Goal: Task Accomplishment & Management: Use online tool/utility

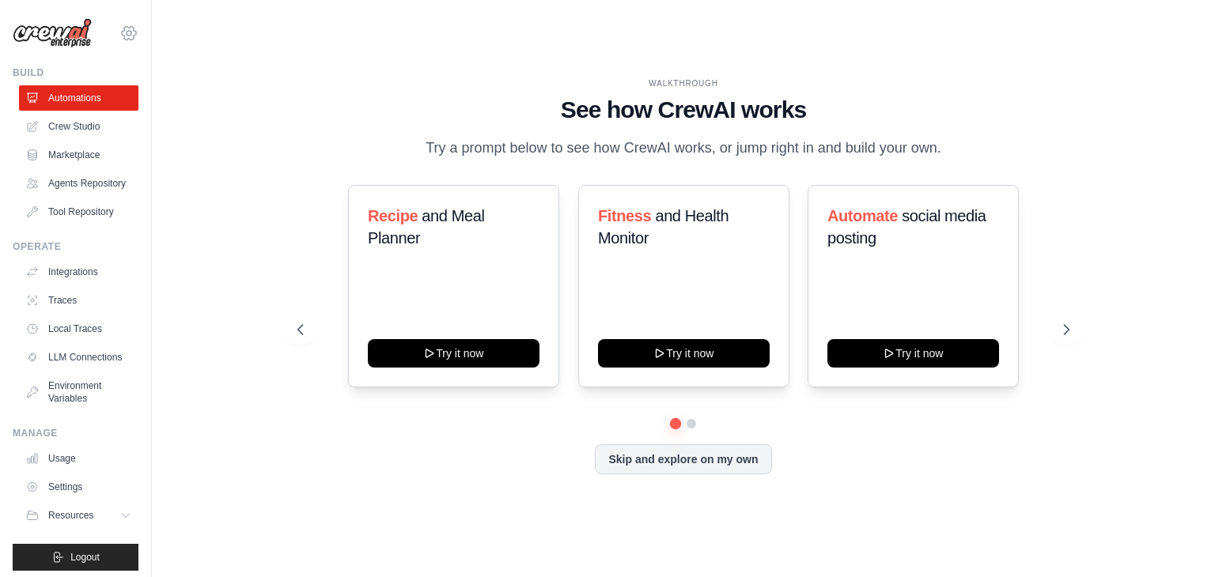
click at [119, 26] on icon at bounding box center [128, 33] width 19 height 19
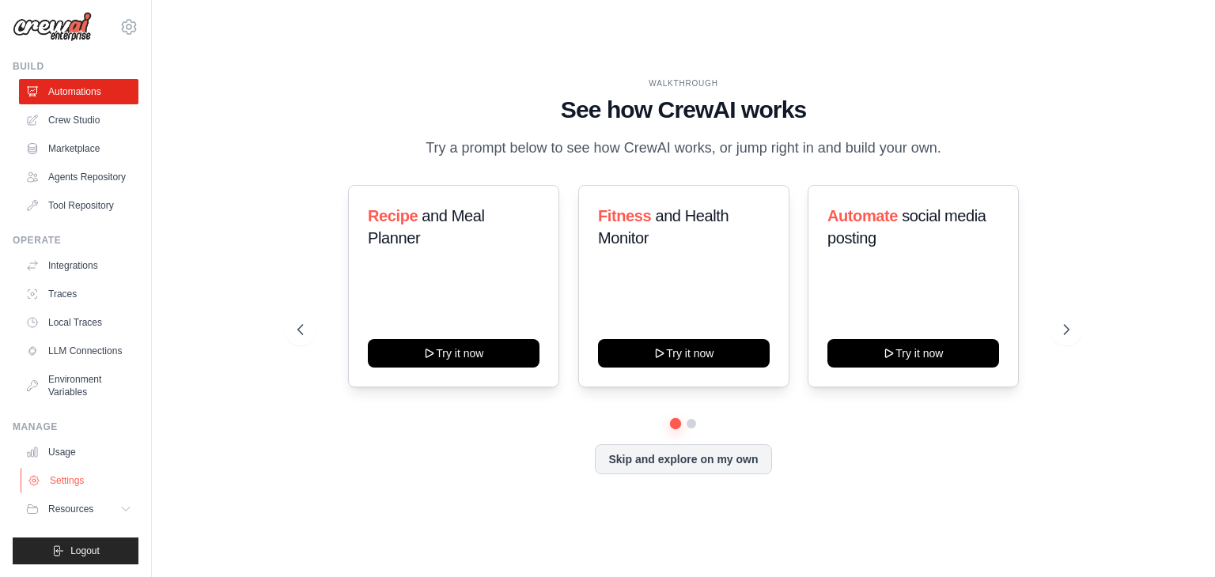
click at [73, 489] on link "Settings" at bounding box center [80, 480] width 119 height 25
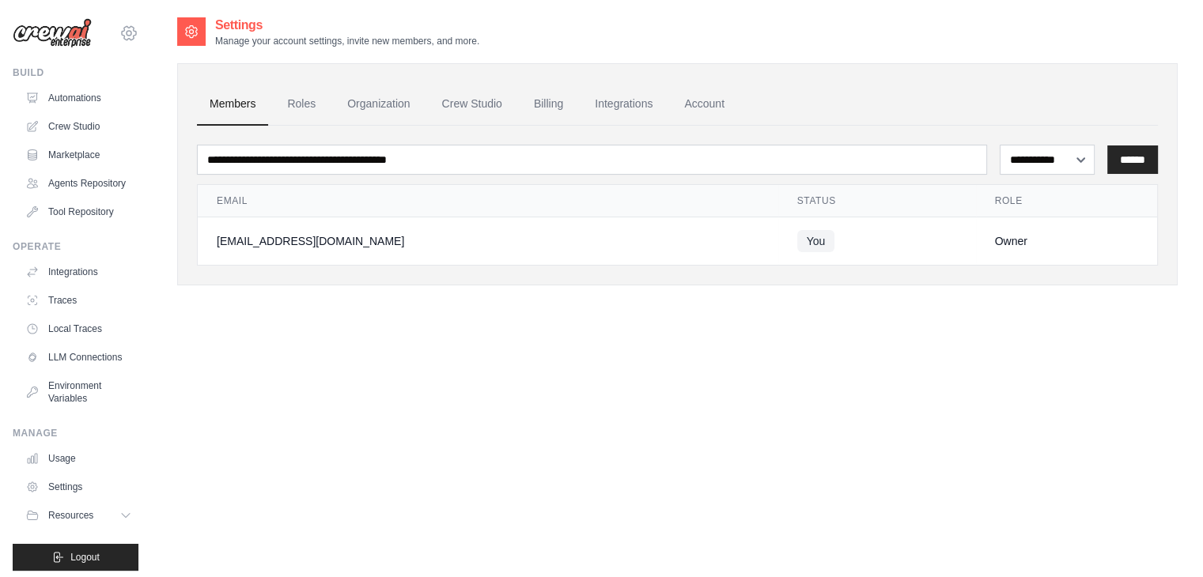
click at [119, 32] on icon at bounding box center [128, 33] width 19 height 19
click at [163, 108] on link "Settings" at bounding box center [198, 98] width 150 height 32
click at [317, 98] on link "Roles" at bounding box center [301, 104] width 54 height 43
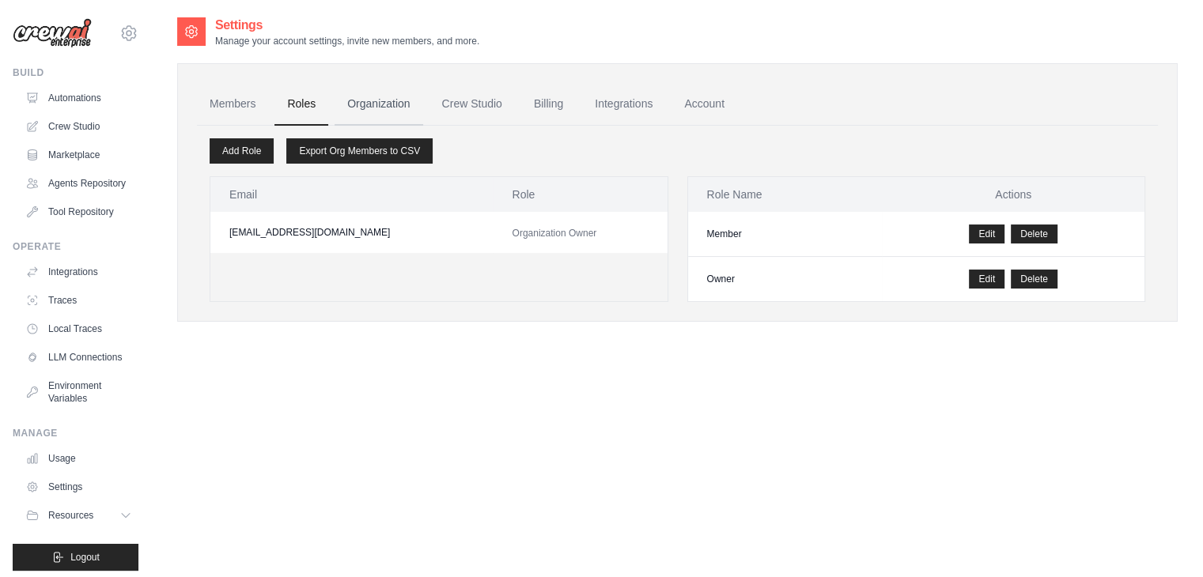
click at [361, 100] on link "Organization" at bounding box center [379, 104] width 88 height 43
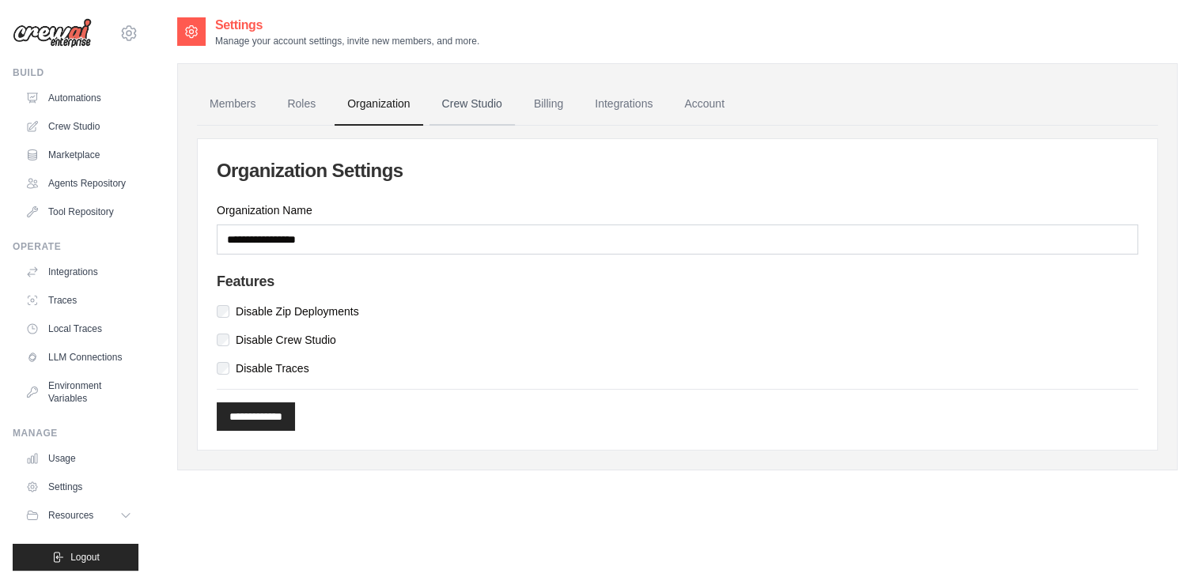
click at [449, 104] on link "Crew Studio" at bounding box center [471, 104] width 85 height 43
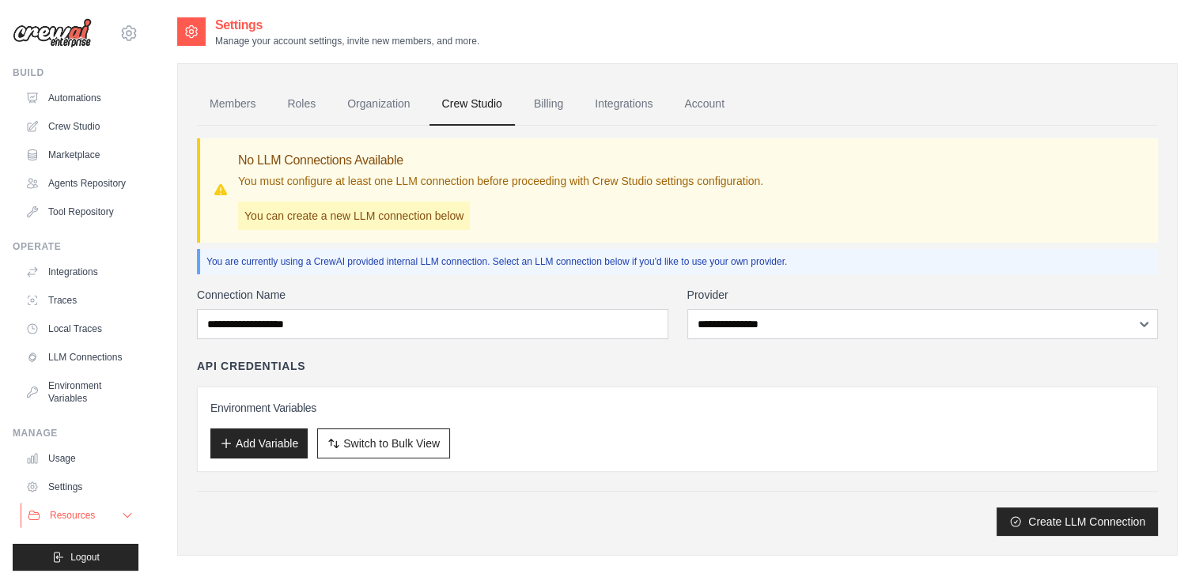
click at [89, 522] on span "Resources" at bounding box center [72, 515] width 45 height 13
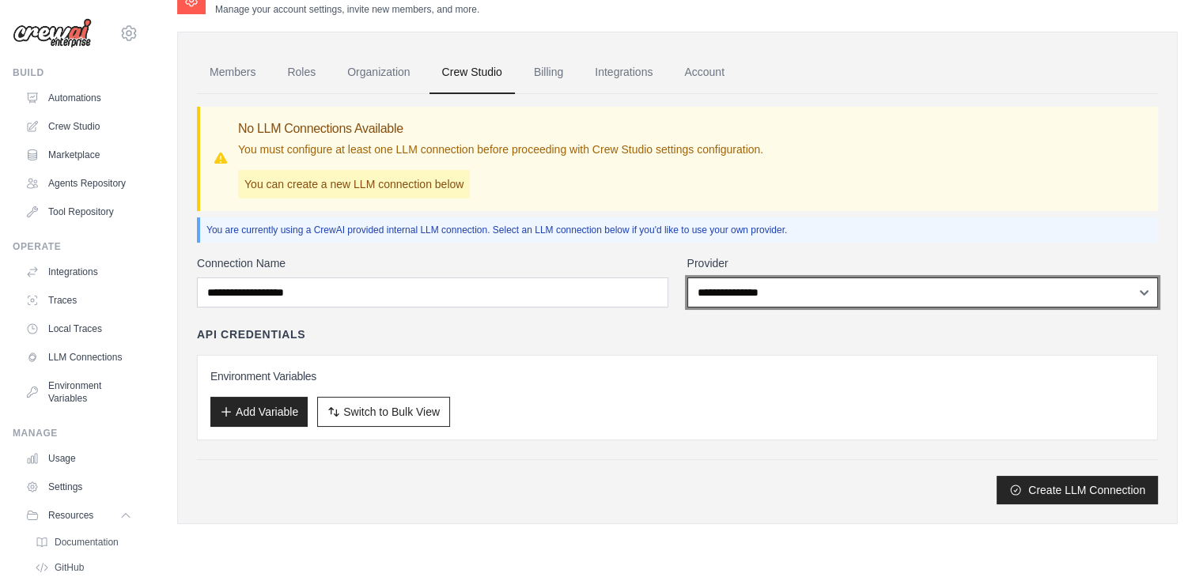
click at [753, 304] on select "**********" at bounding box center [922, 293] width 471 height 30
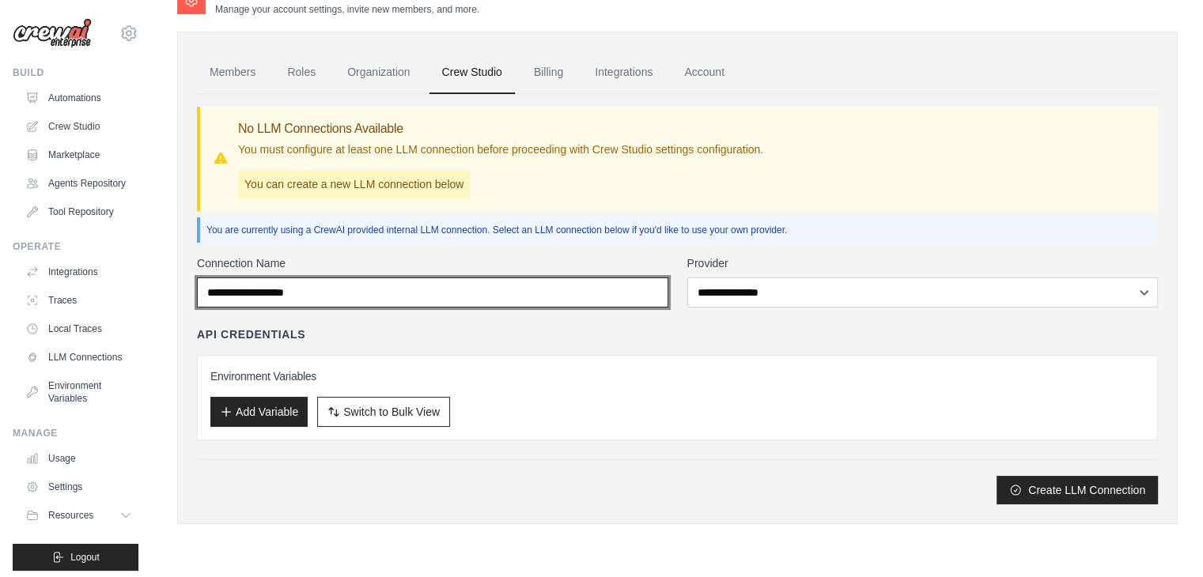
click at [549, 303] on input "Connection Name" at bounding box center [432, 293] width 471 height 30
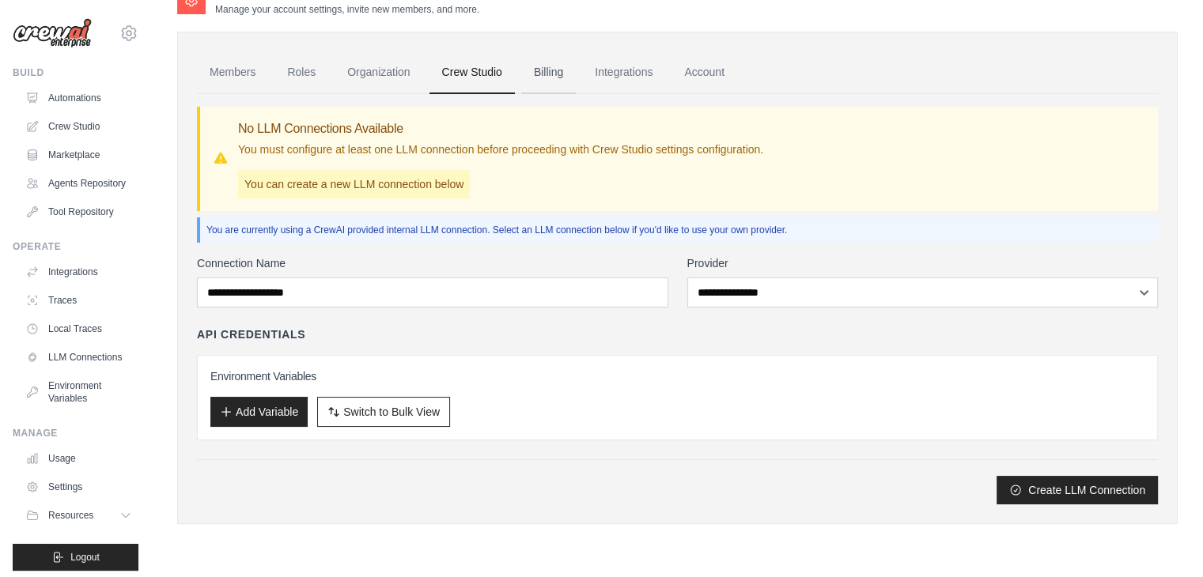
click at [560, 71] on link "Billing" at bounding box center [548, 72] width 55 height 43
click at [608, 83] on link "Integrations" at bounding box center [623, 72] width 83 height 43
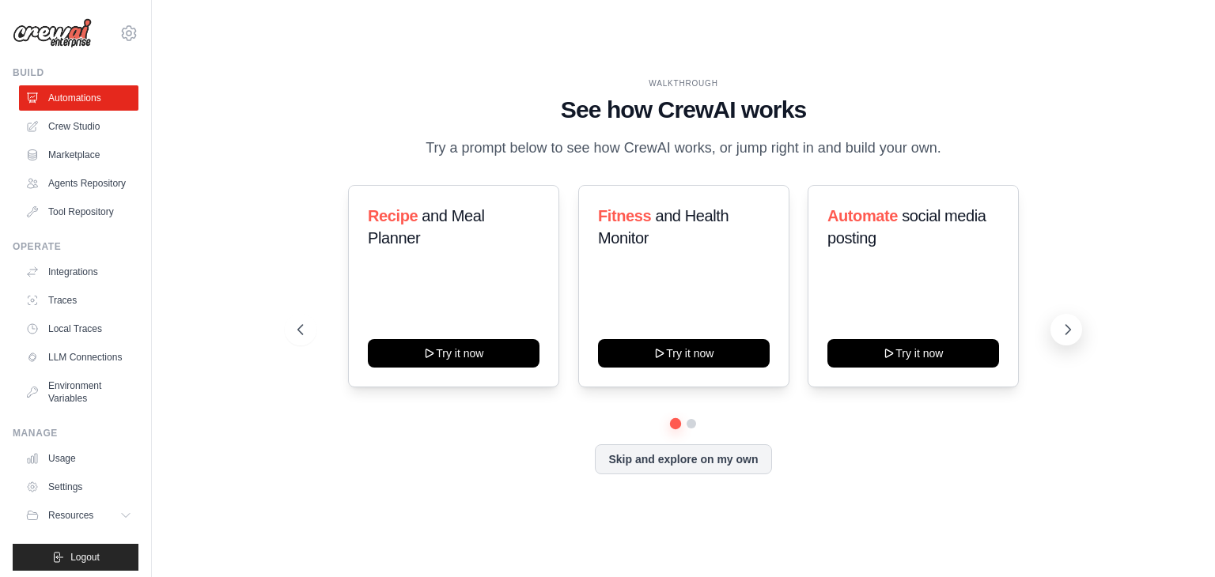
click at [1063, 330] on icon at bounding box center [1068, 330] width 16 height 16
click at [747, 452] on button "Skip and explore on my own" at bounding box center [683, 458] width 176 height 30
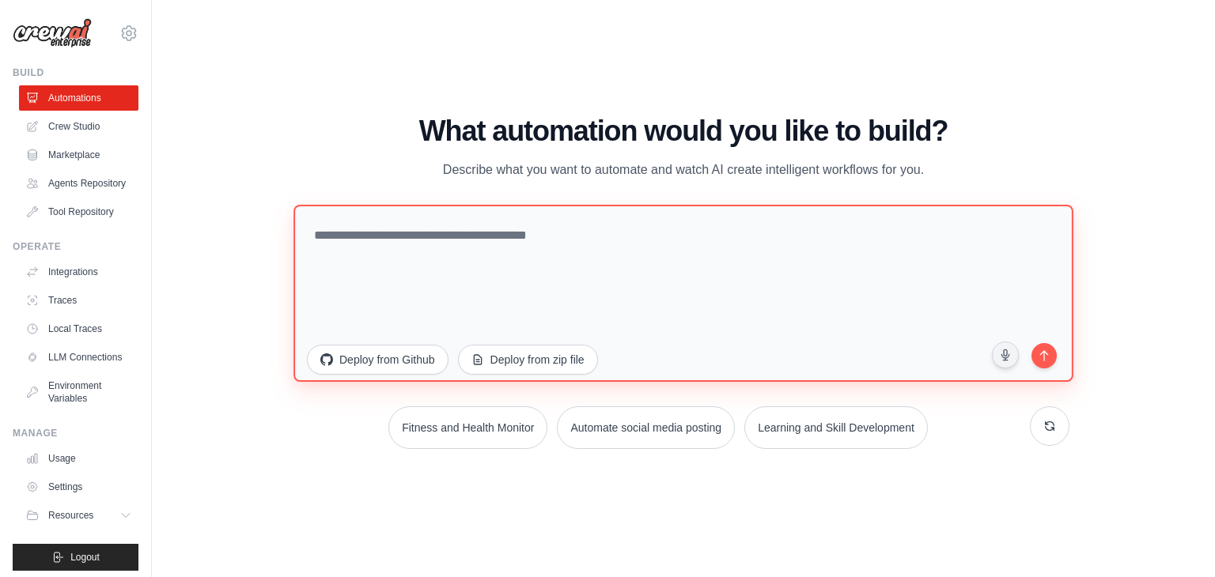
click at [707, 292] on textarea at bounding box center [683, 293] width 780 height 177
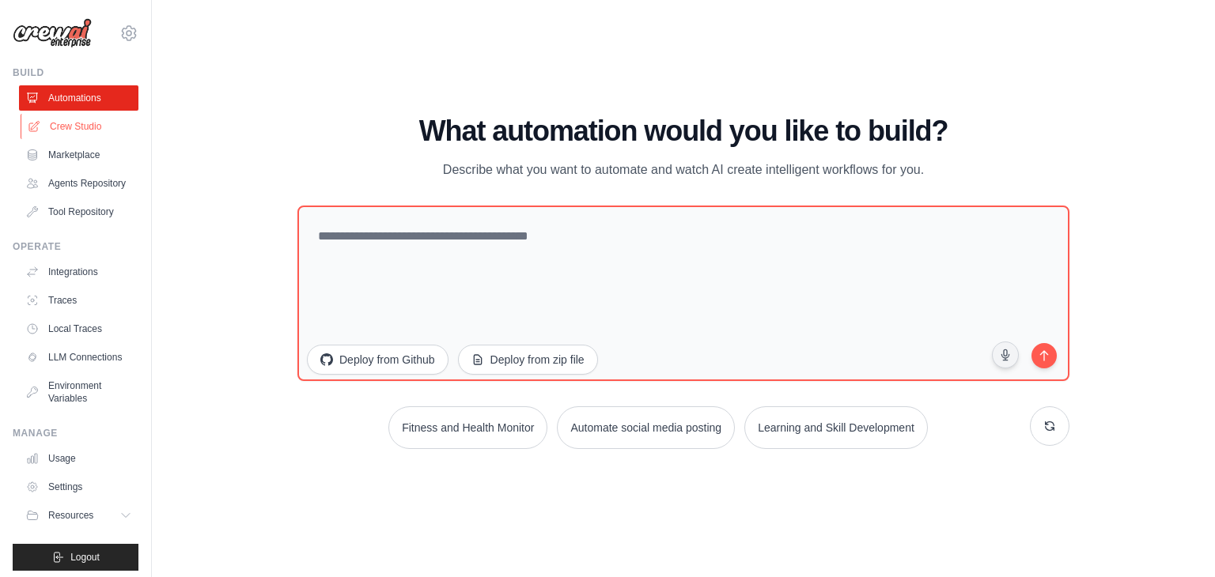
click at [87, 119] on link "Crew Studio" at bounding box center [80, 126] width 119 height 25
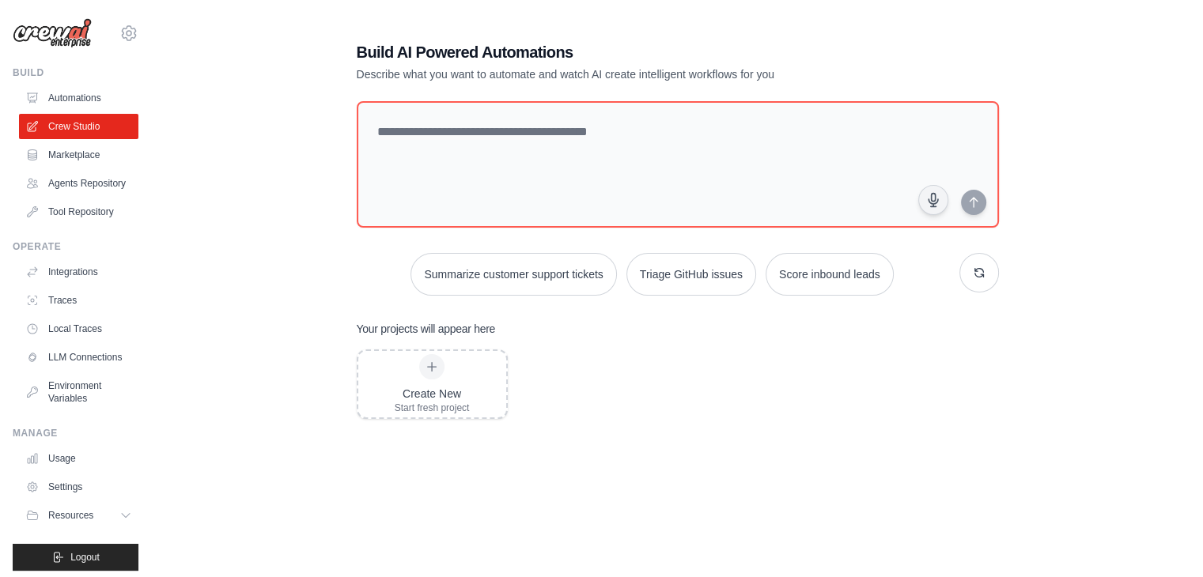
click at [60, 36] on img at bounding box center [52, 33] width 79 height 30
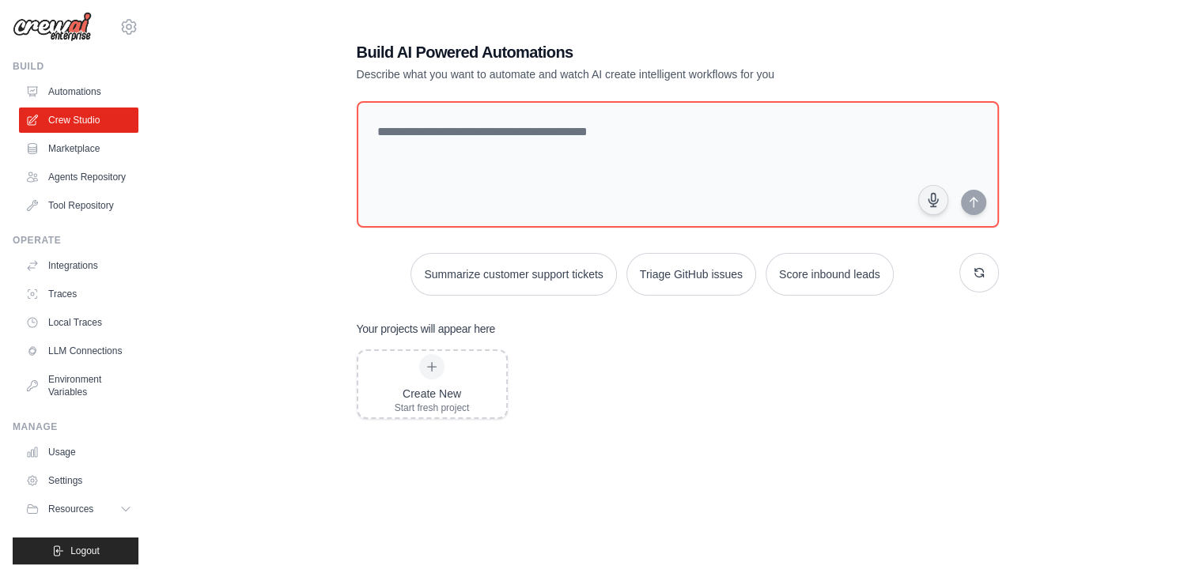
click at [75, 465] on ul "Usage Settings Resources Documentation Blog" at bounding box center [78, 481] width 119 height 82
click at [66, 477] on link "Settings" at bounding box center [80, 480] width 119 height 25
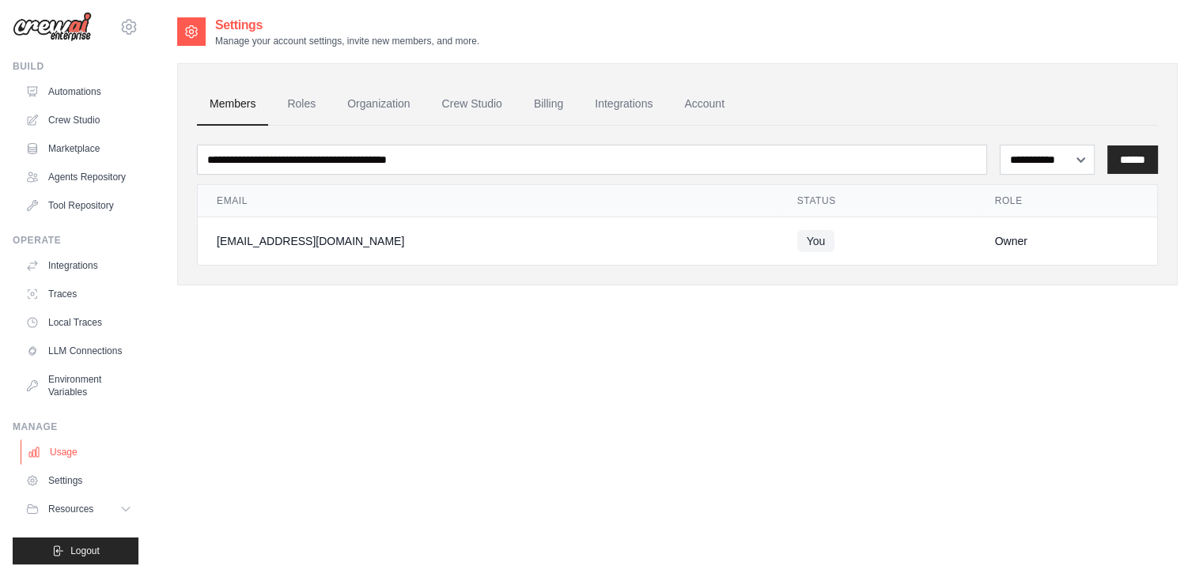
scroll to position [32, 0]
click at [1048, 153] on select "**********" at bounding box center [1047, 160] width 95 height 30
click at [456, 409] on div "**********" at bounding box center [677, 304] width 1000 height 577
click at [95, 512] on span "Resources" at bounding box center [72, 509] width 45 height 13
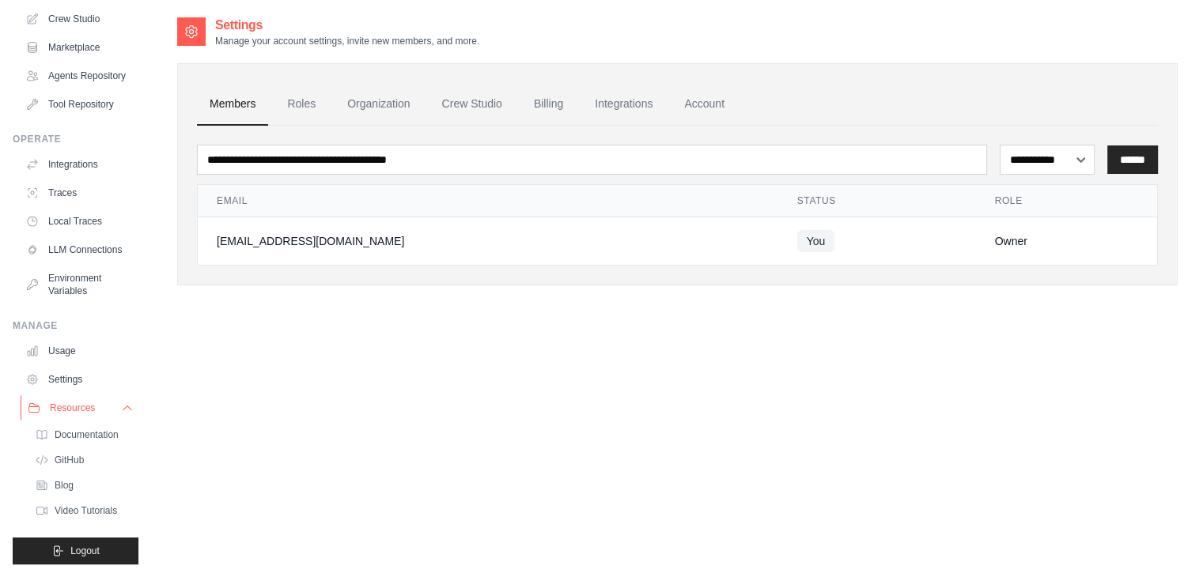
scroll to position [0, 0]
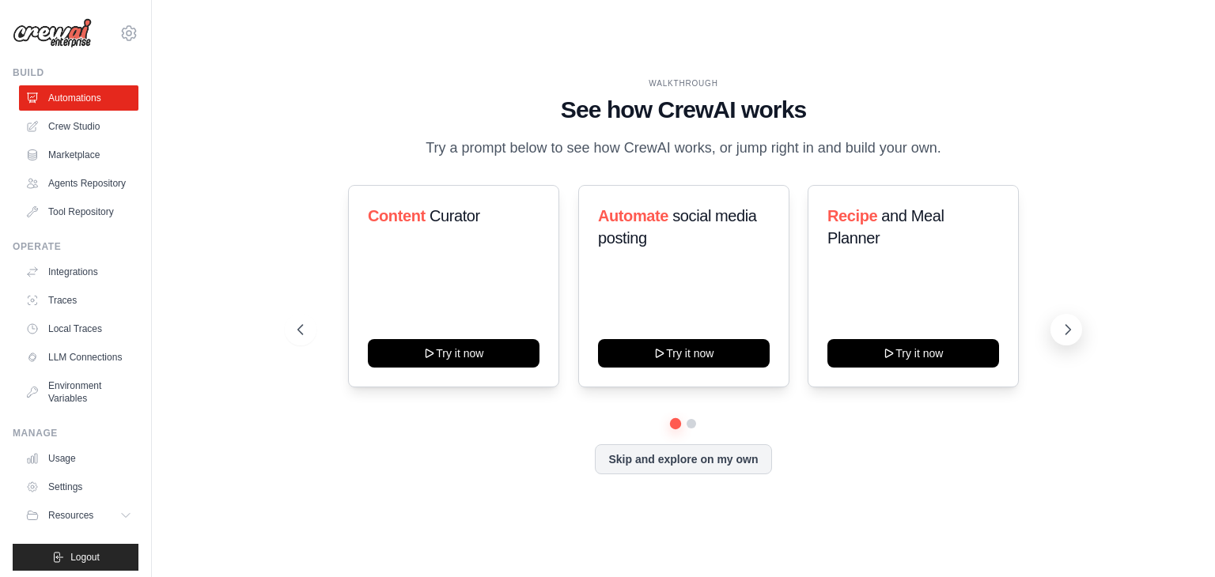
click at [1068, 332] on icon at bounding box center [1068, 329] width 5 height 9
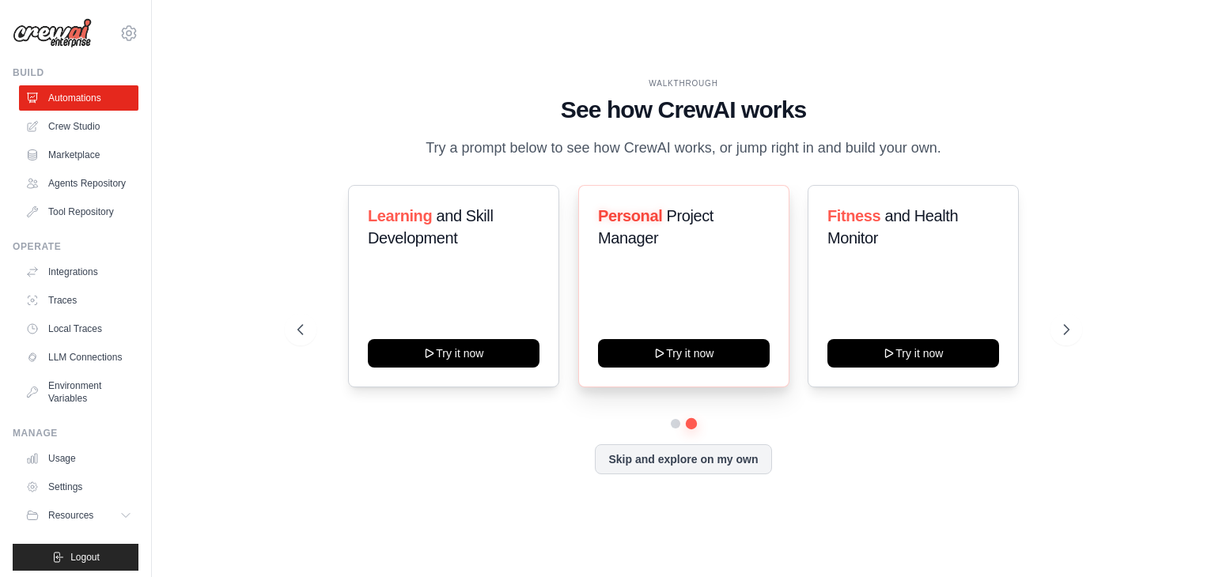
click at [694, 251] on div "Personal Project Manager" at bounding box center [684, 233] width 172 height 57
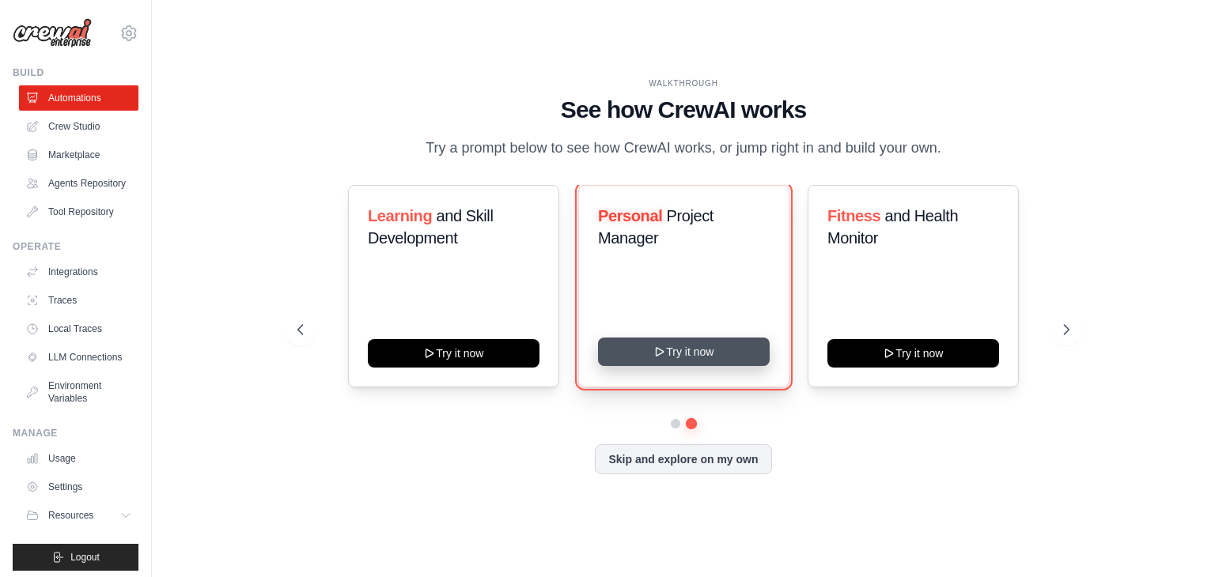
click at [686, 356] on button "Try it now" at bounding box center [684, 352] width 172 height 28
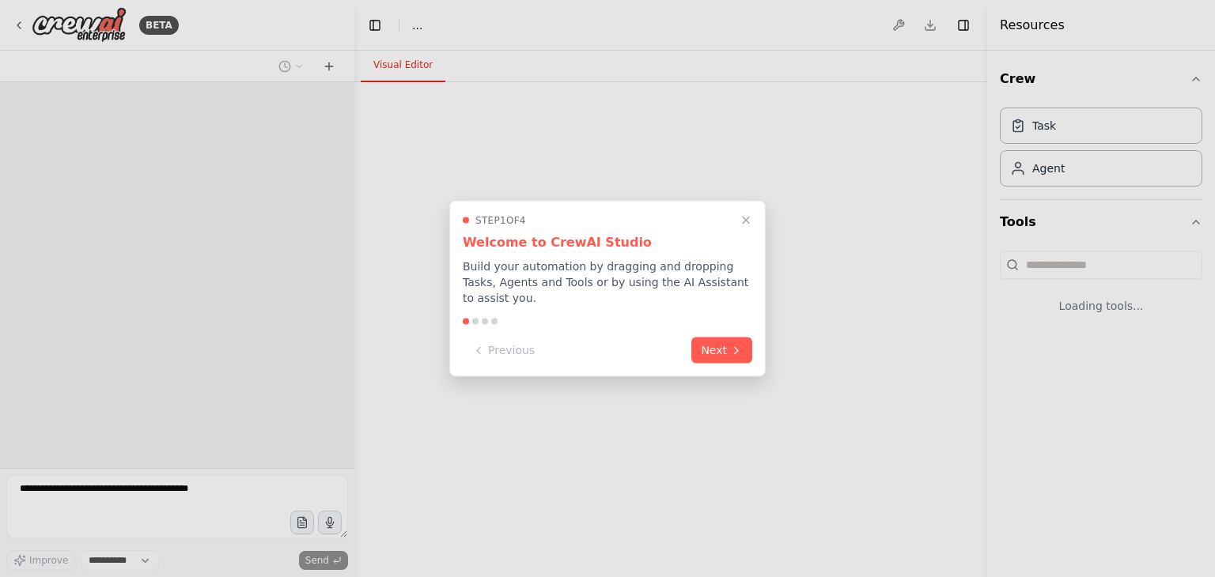
select select "****"
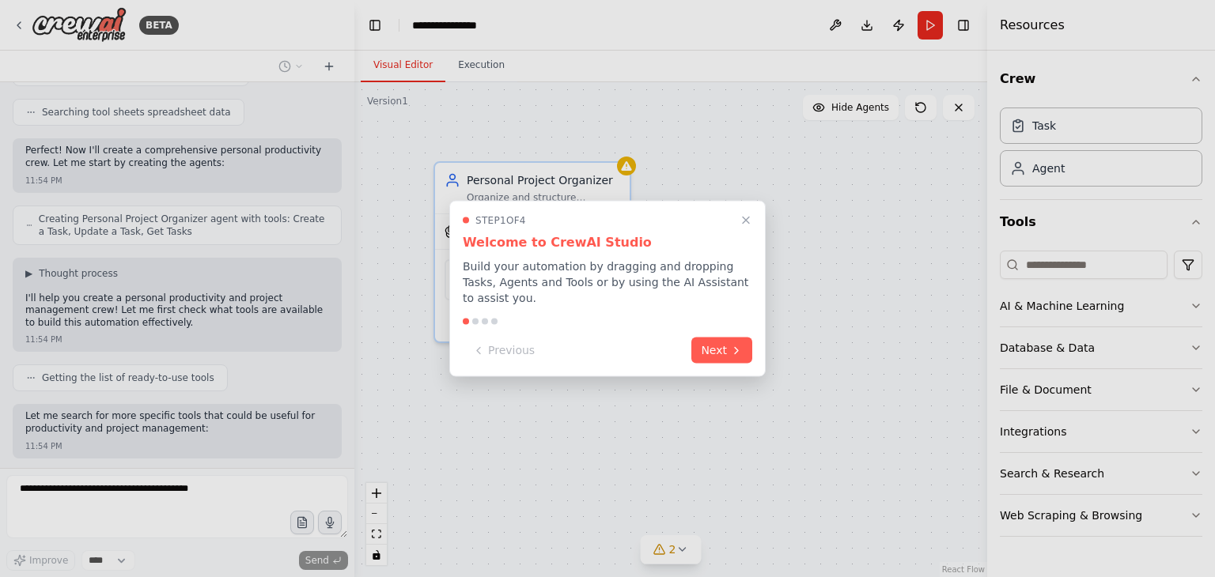
scroll to position [472, 0]
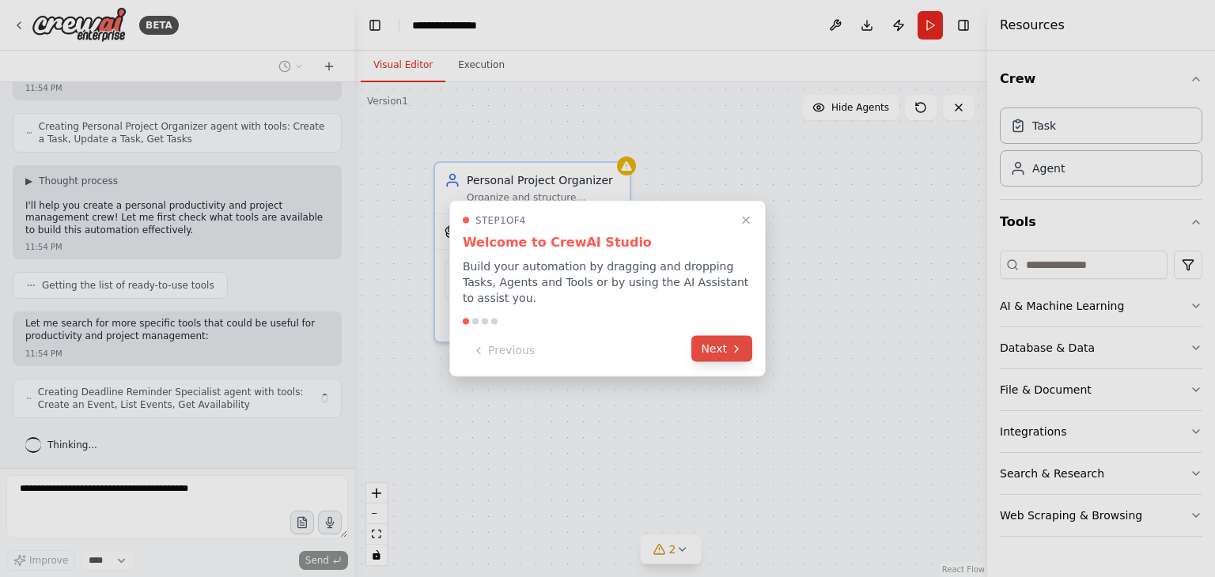
click at [714, 345] on button "Next" at bounding box center [721, 349] width 61 height 26
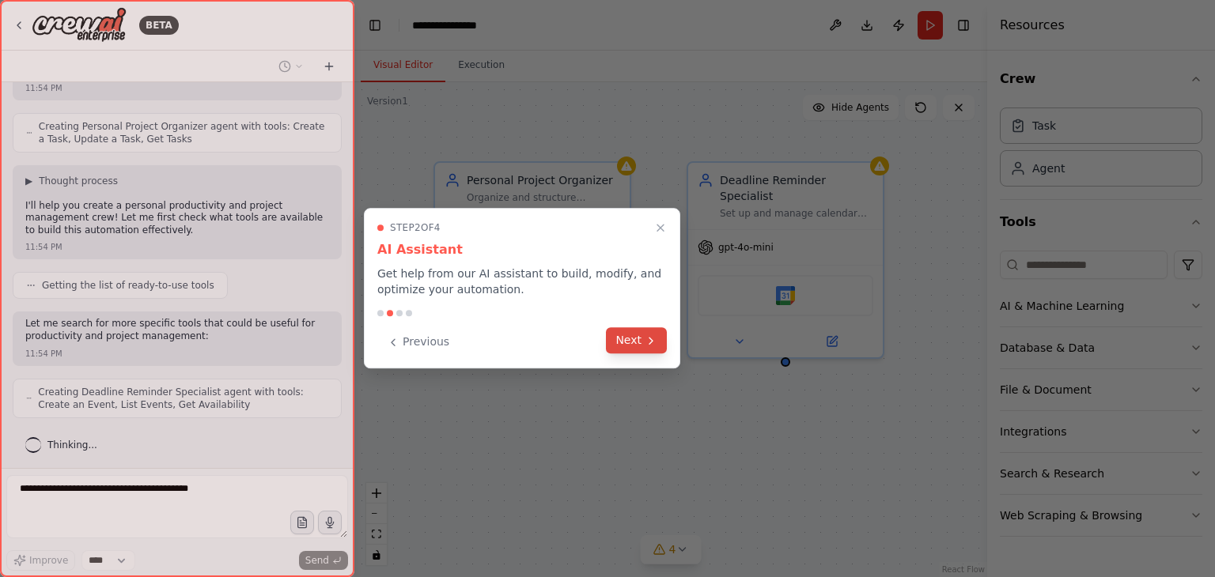
click at [644, 343] on button "Next" at bounding box center [636, 340] width 61 height 26
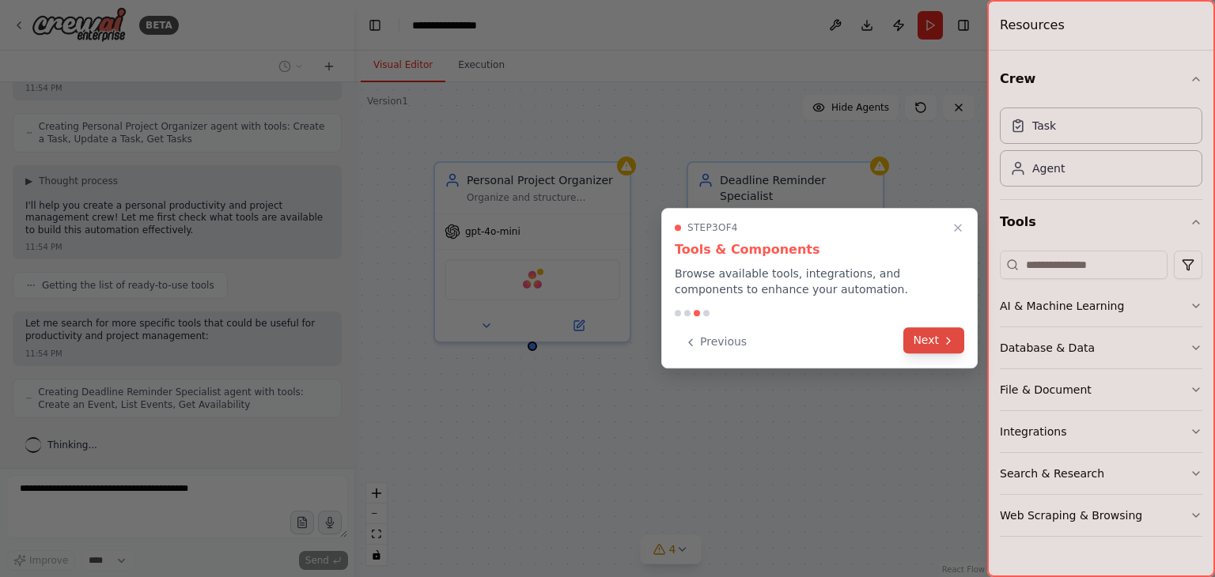
click at [942, 335] on icon at bounding box center [948, 341] width 13 height 13
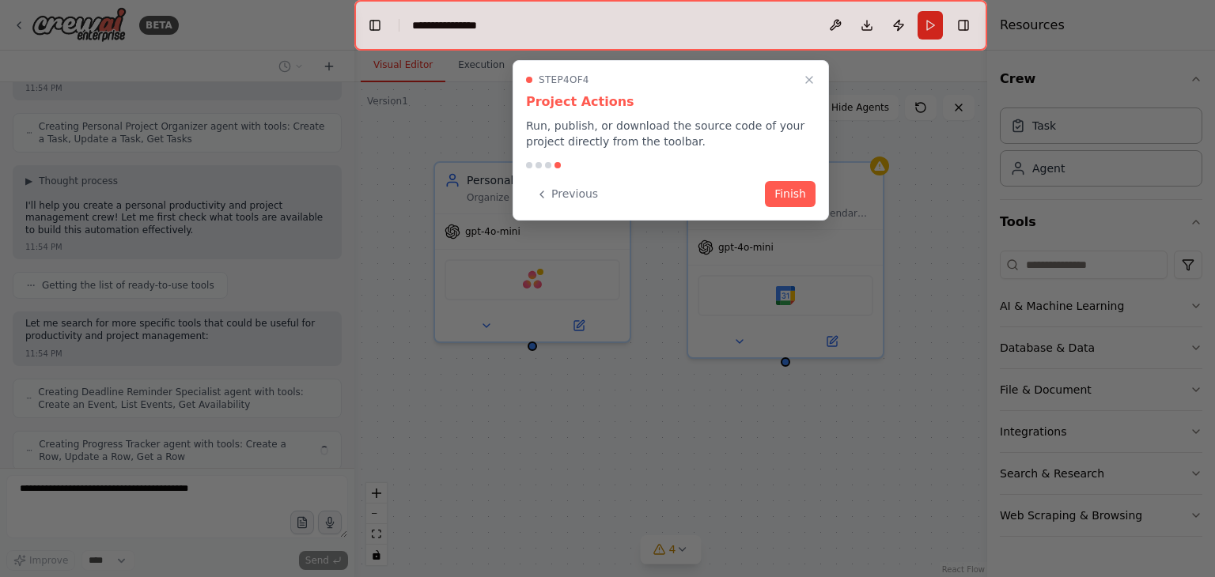
scroll to position [524, 0]
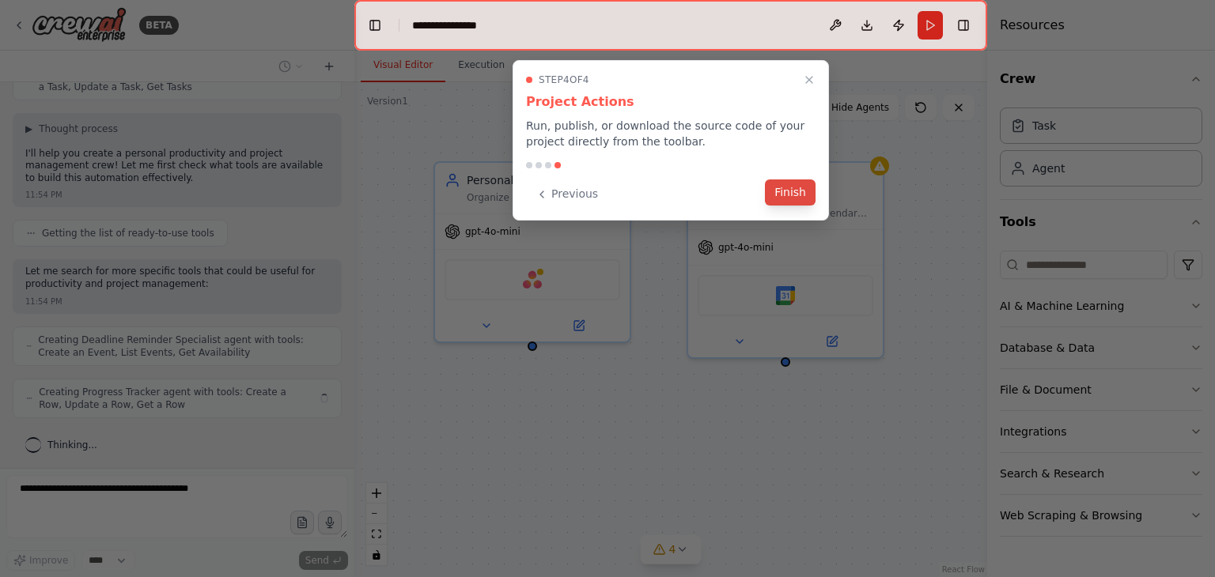
click at [794, 183] on button "Finish" at bounding box center [790, 193] width 51 height 26
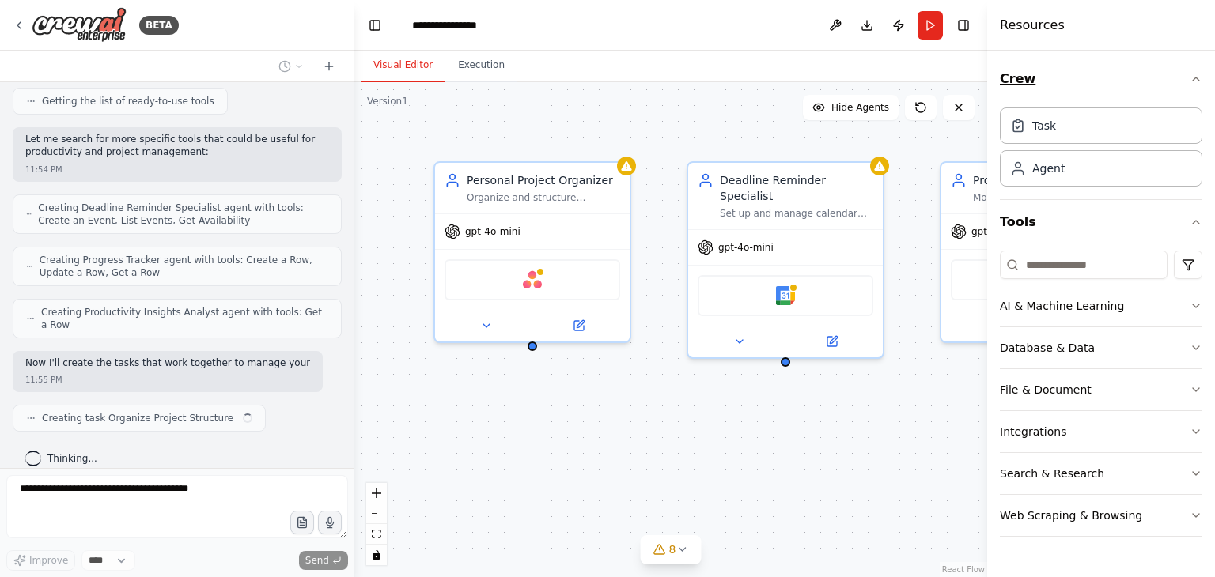
scroll to position [669, 0]
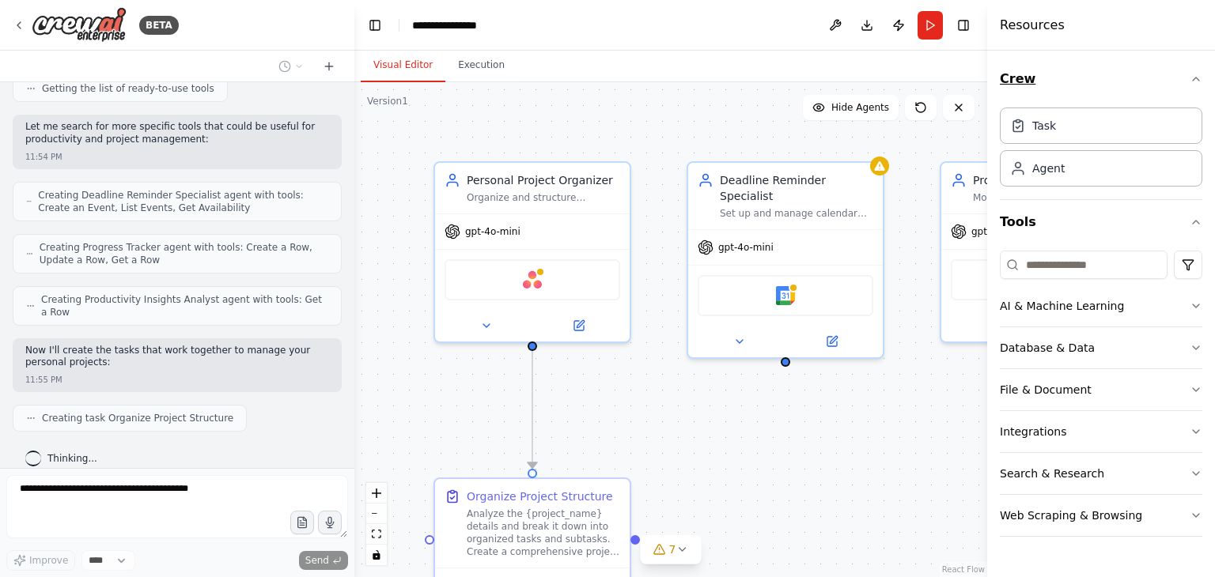
click at [1190, 85] on icon "button" at bounding box center [1195, 79] width 13 height 13
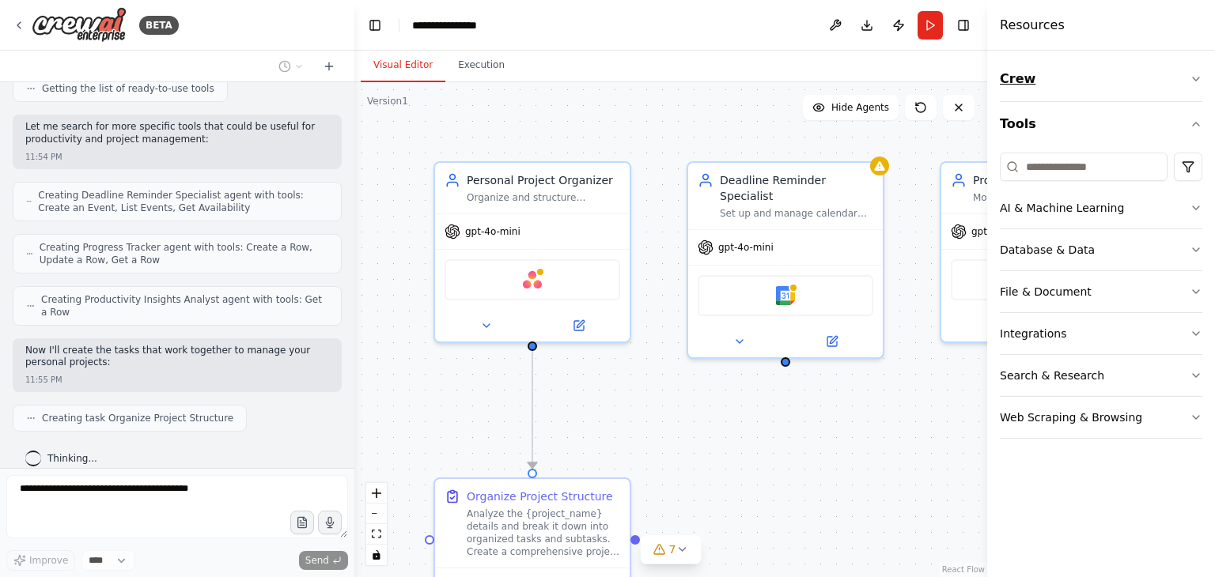
click at [1190, 85] on icon "button" at bounding box center [1195, 79] width 13 height 13
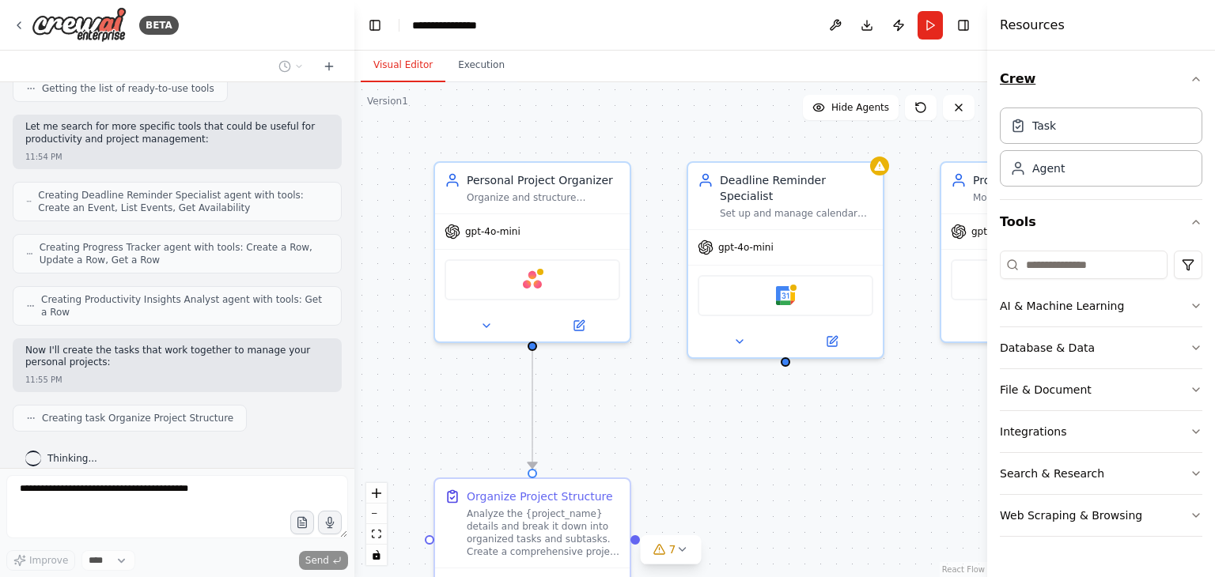
click at [1190, 85] on icon "button" at bounding box center [1195, 79] width 13 height 13
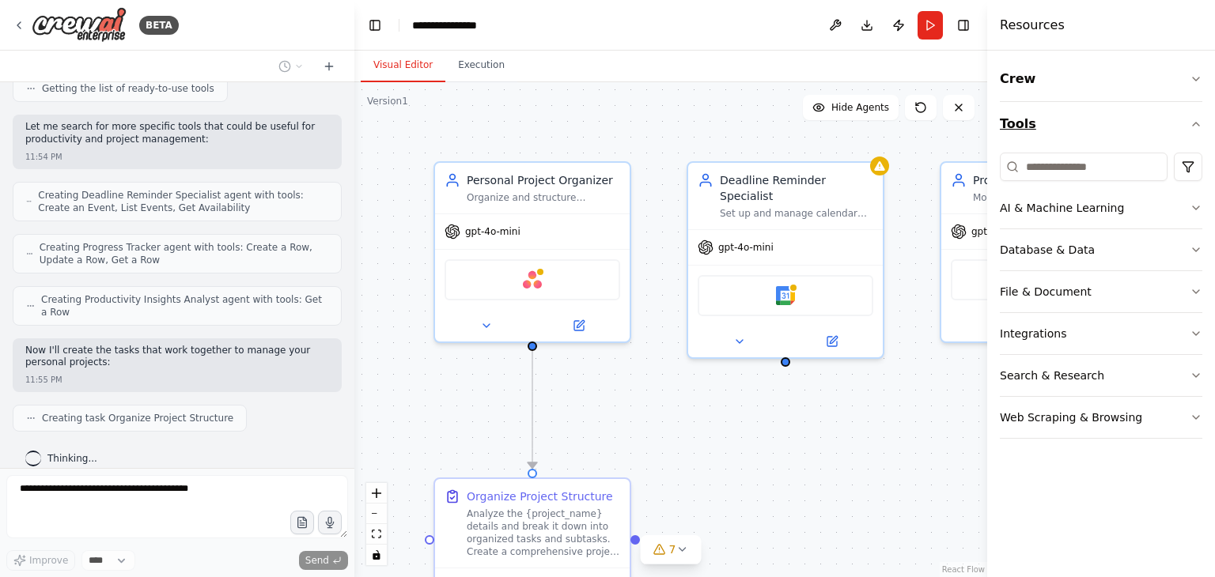
click at [1196, 120] on icon "button" at bounding box center [1195, 124] width 13 height 13
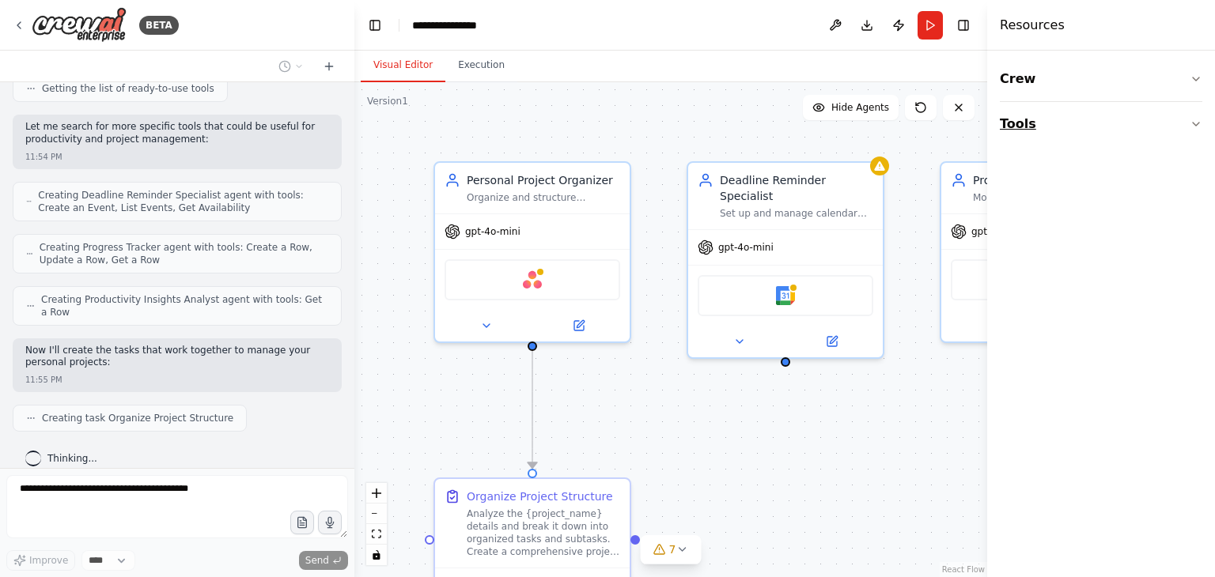
click at [1196, 120] on icon "button" at bounding box center [1195, 124] width 13 height 13
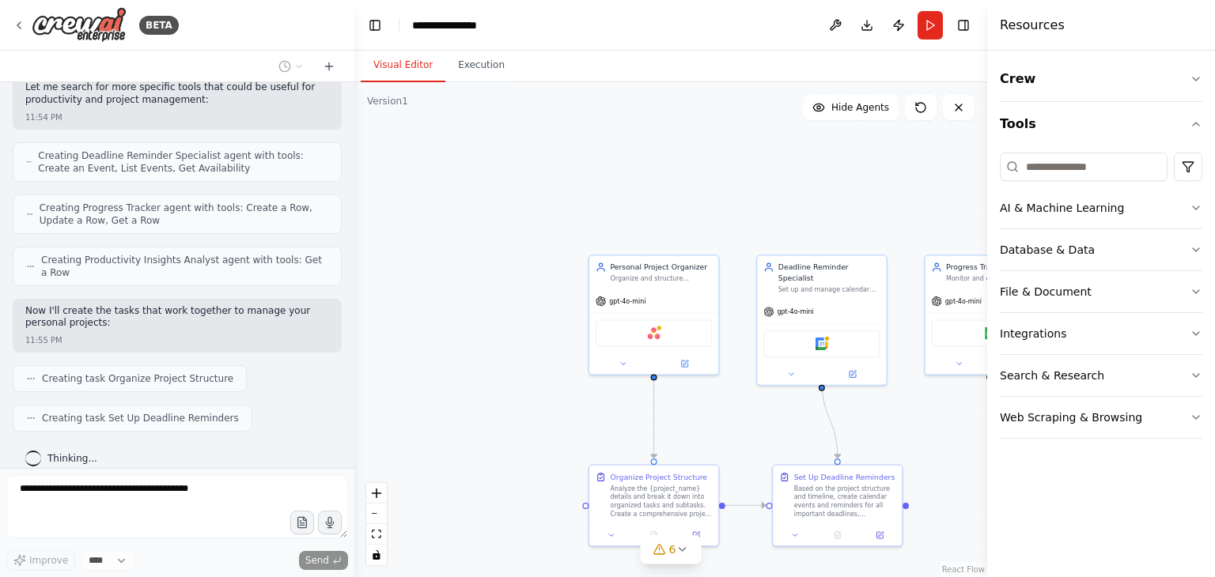
scroll to position [747, 0]
